Goal: Transaction & Acquisition: Purchase product/service

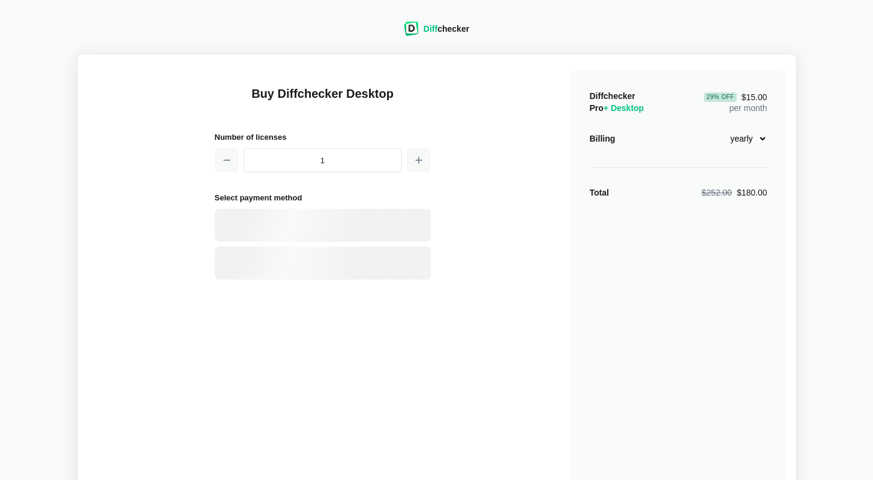
select select "desktop-yearly-180"
click at [313, 226] on div "Card" at bounding box center [344, 226] width 162 height 12
select select "United States"
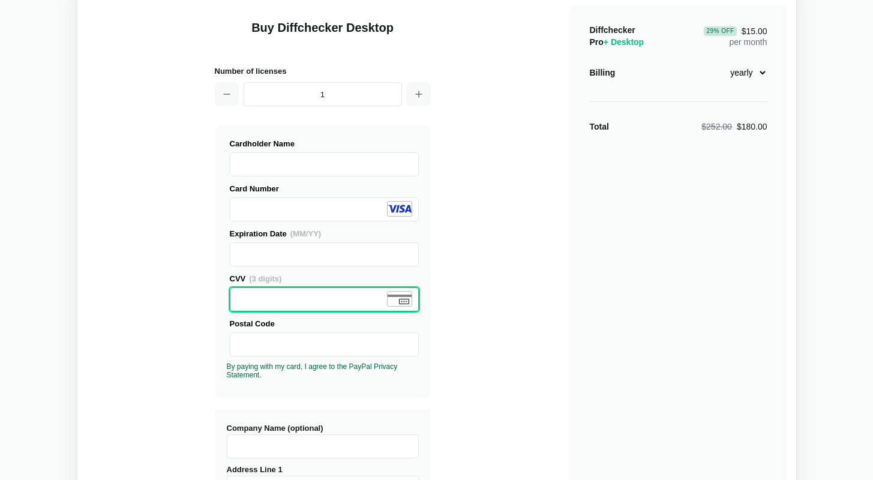
scroll to position [159, 0]
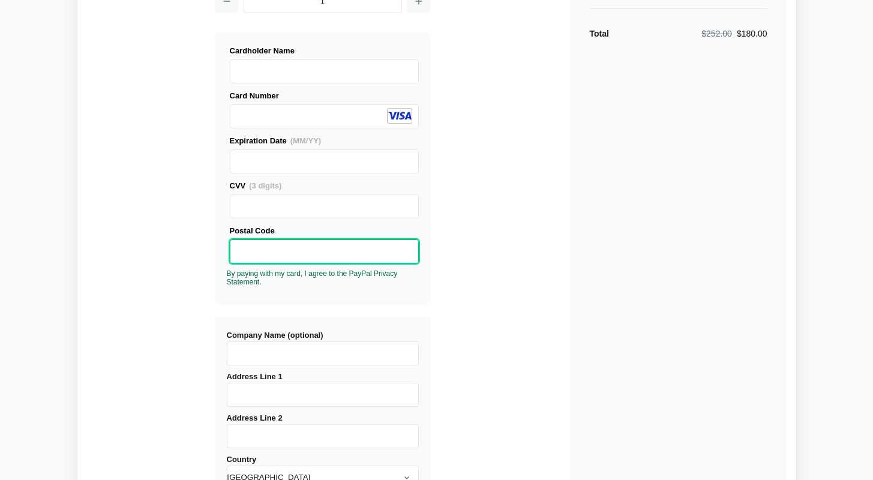
click at [310, 349] on input "Company Name (optional)" at bounding box center [323, 353] width 192 height 24
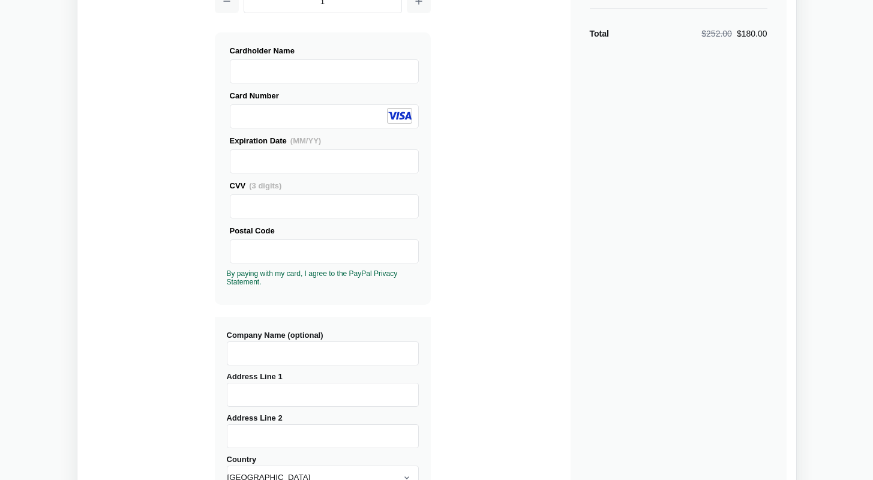
scroll to position [329, 0]
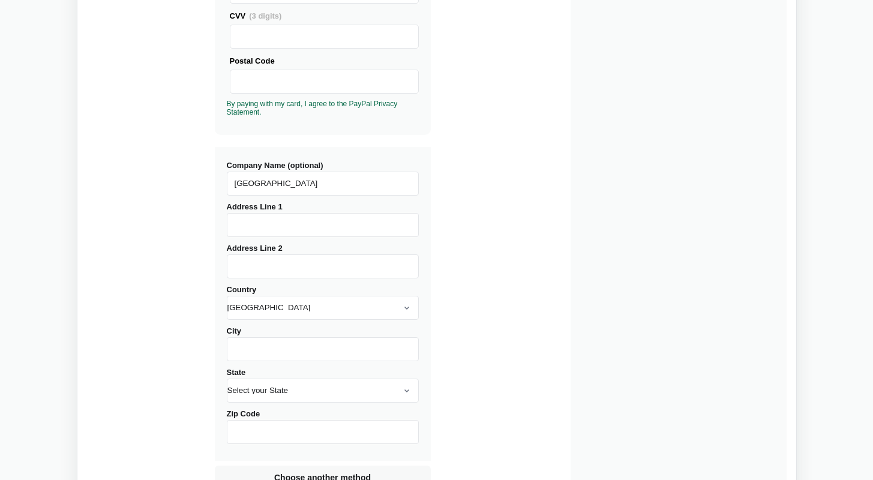
type input "University of Zürich"
type input "Swiss Art Research Infrastructure SARI"
type input "Culmannstrasse 1"
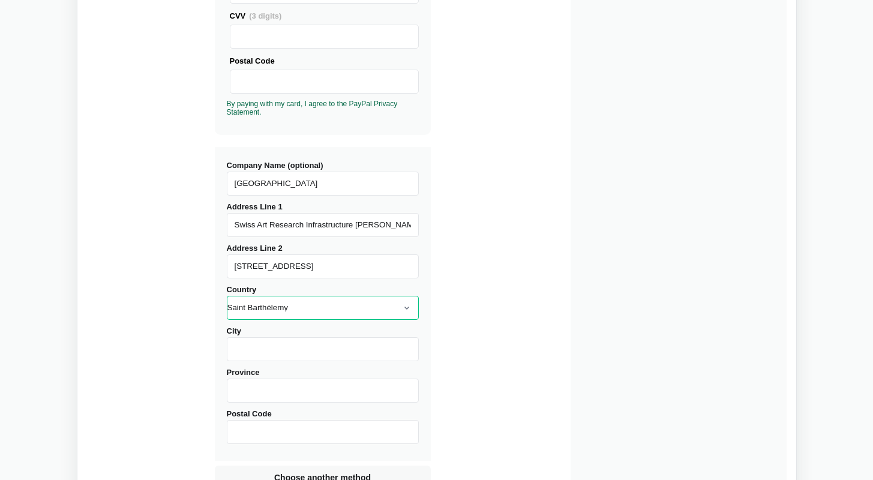
select select "Switzerland"
click at [227, 296] on select "Afghanistan Åland Albania Algeria American Samoa Andorra Angola Anguilla Antarc…" at bounding box center [323, 308] width 192 height 24
click at [268, 347] on input "City" at bounding box center [323, 349] width 192 height 24
type input "Zürich"
type input "ZH"
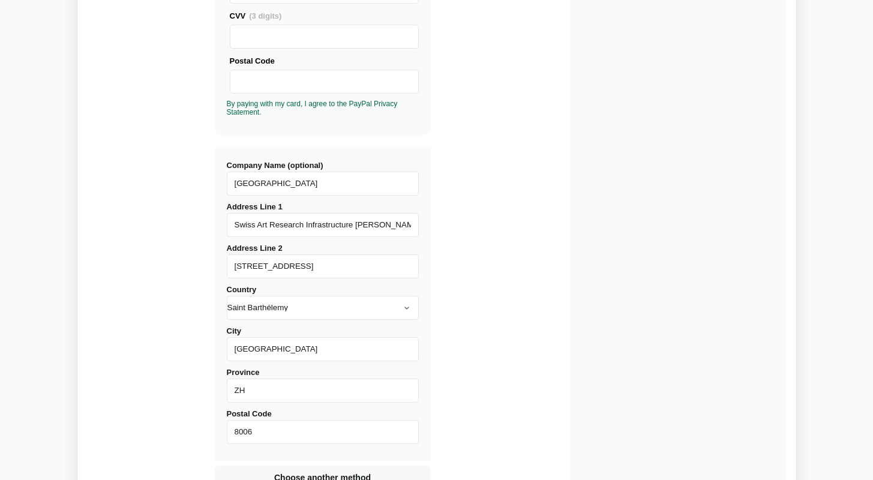
type input "8006"
drag, startPoint x: 127, startPoint y: 327, endPoint x: 176, endPoint y: 341, distance: 51.3
click at [127, 327] on div "Buy Diffchecker Desktop Number of licenses 1 Visa MasterCard Union Pay American…" at bounding box center [436, 129] width 699 height 788
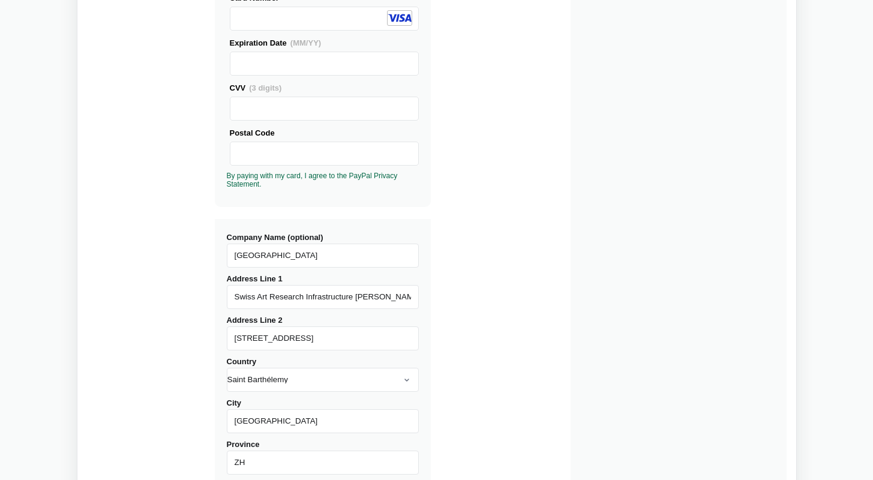
scroll to position [456, 0]
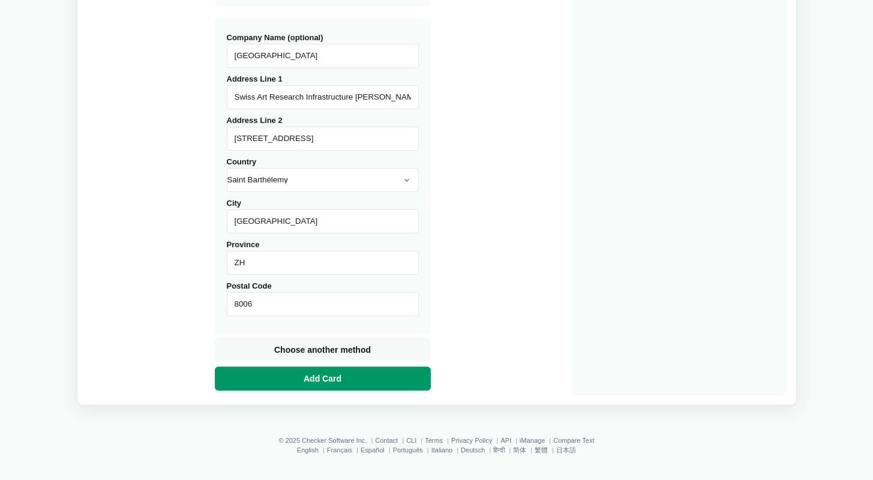
click at [353, 377] on button "Add Card" at bounding box center [323, 379] width 216 height 24
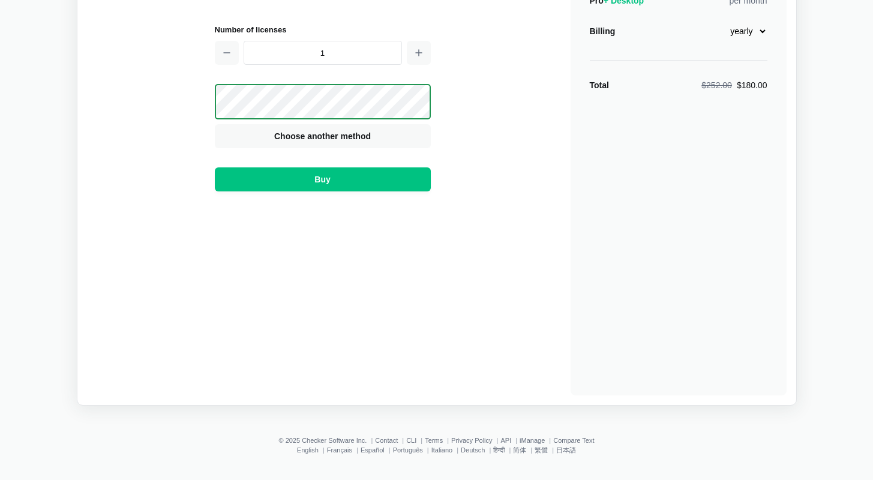
scroll to position [16, 0]
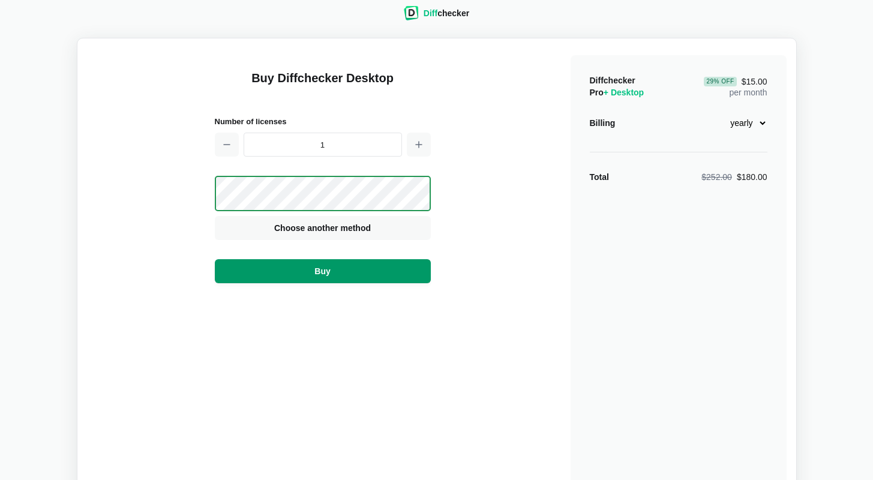
click at [325, 272] on span "Buy" at bounding box center [322, 271] width 20 height 12
